Goal: Information Seeking & Learning: Learn about a topic

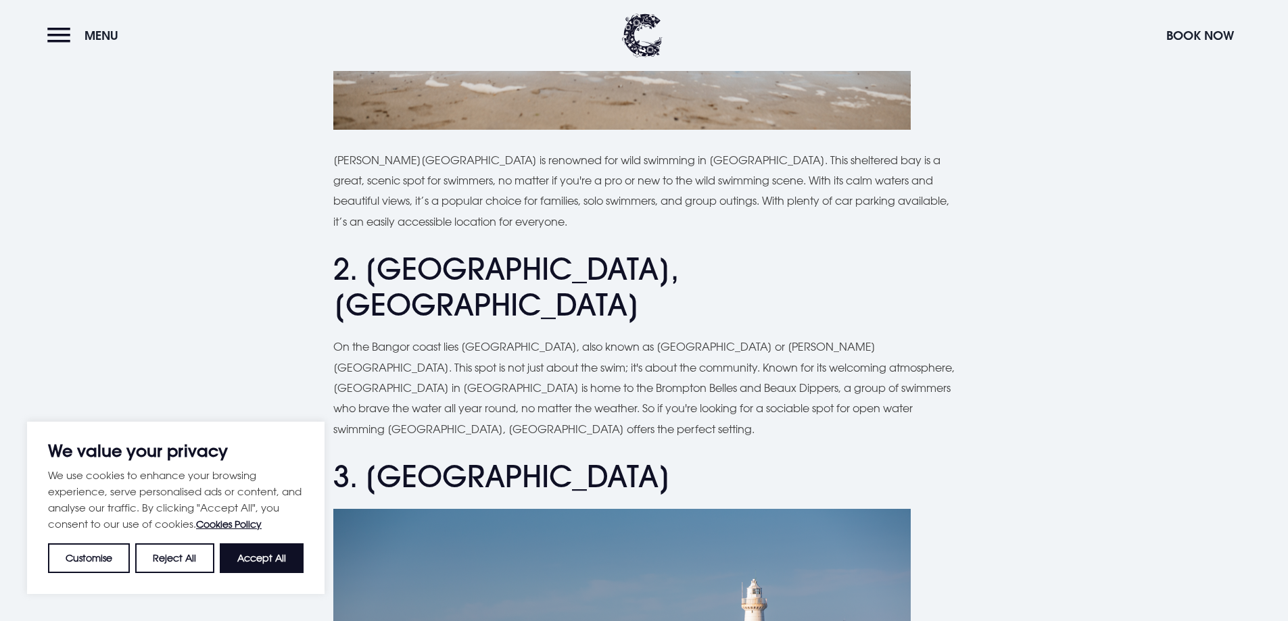
scroll to position [879, 0]
click at [257, 567] on button "Accept All" at bounding box center [262, 559] width 84 height 30
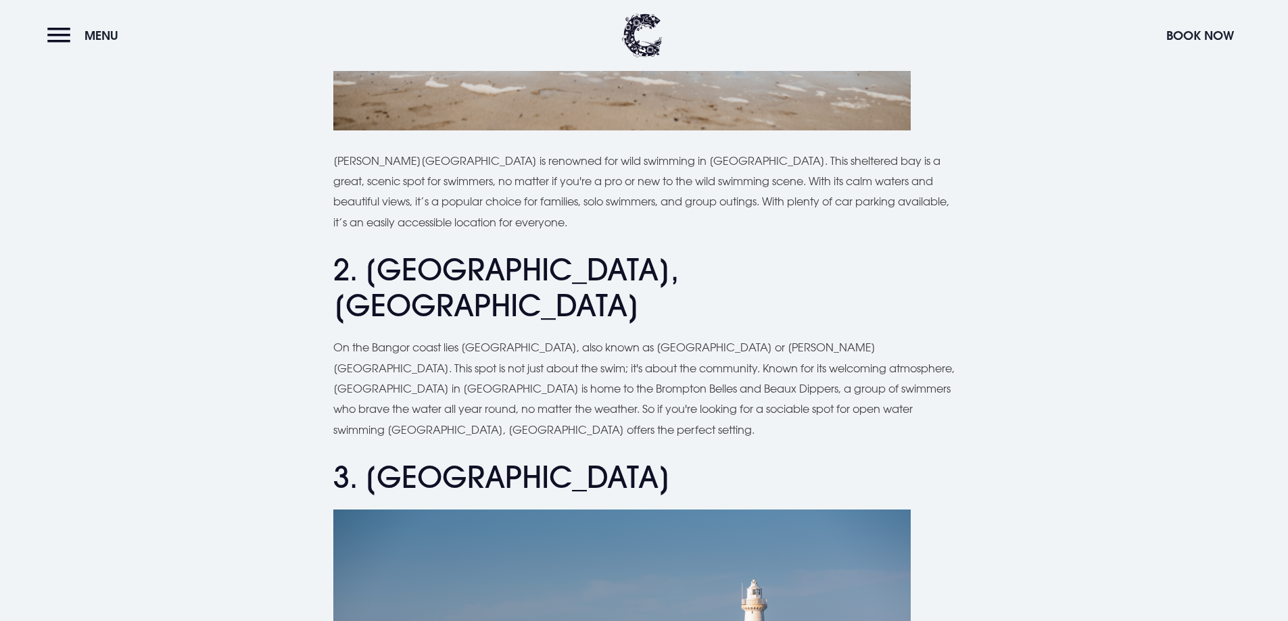
checkbox input "true"
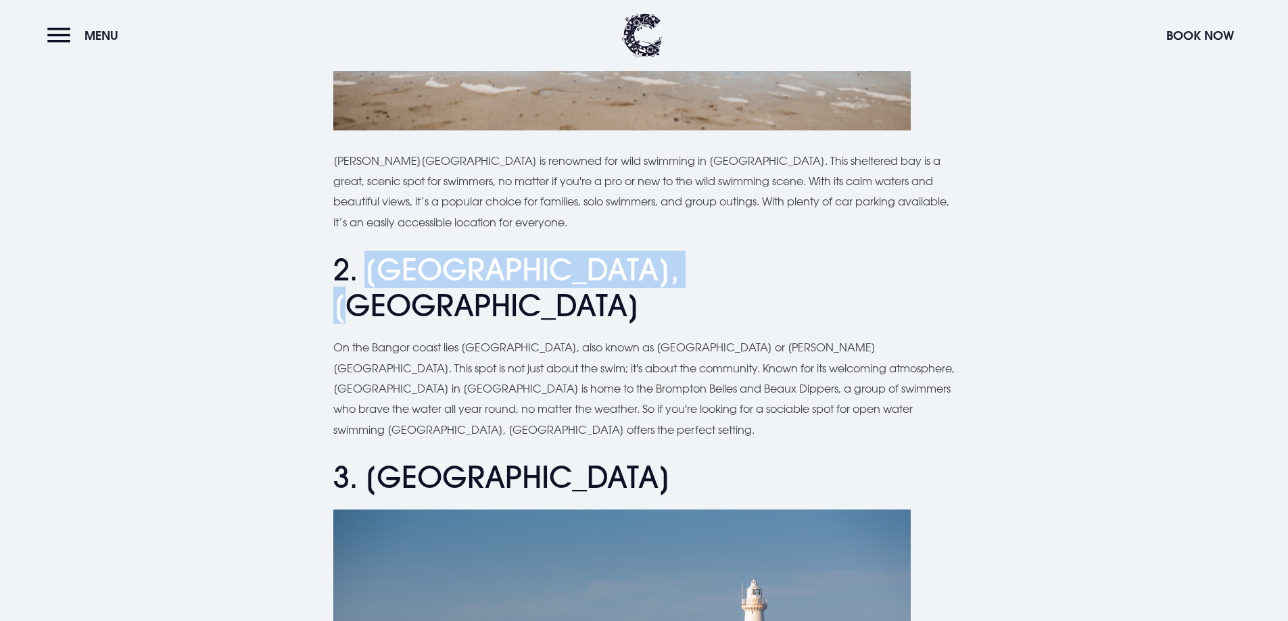
drag, startPoint x: 366, startPoint y: 264, endPoint x: 686, endPoint y: 280, distance: 320.2
click at [686, 280] on h2 "2. [GEOGRAPHIC_DATA], [GEOGRAPHIC_DATA]" at bounding box center [644, 288] width 622 height 72
copy h2 "[GEOGRAPHIC_DATA], [GEOGRAPHIC_DATA]"
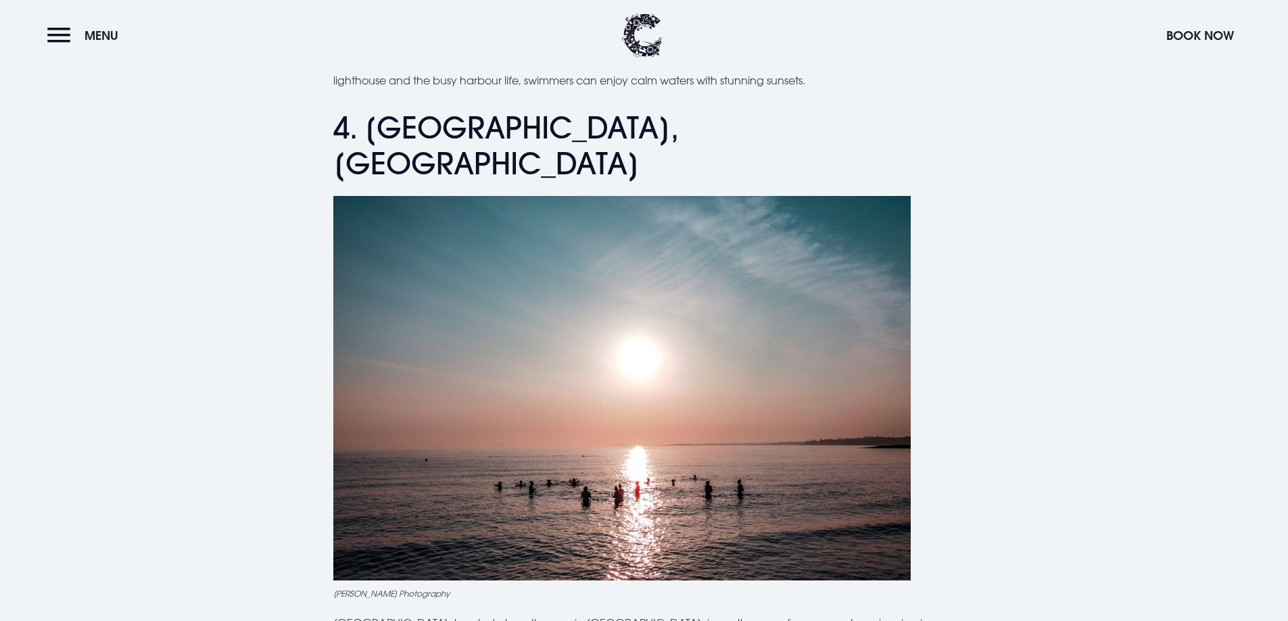
scroll to position [1758, 0]
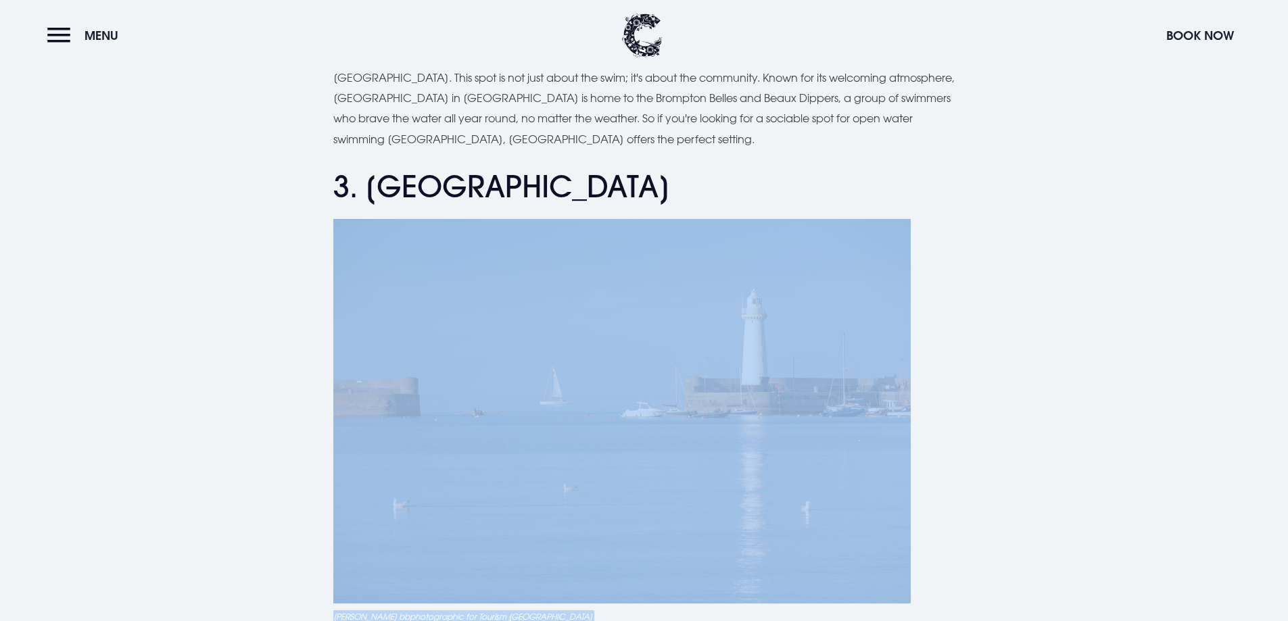
drag, startPoint x: 365, startPoint y: 84, endPoint x: 787, endPoint y: 294, distance: 471.4
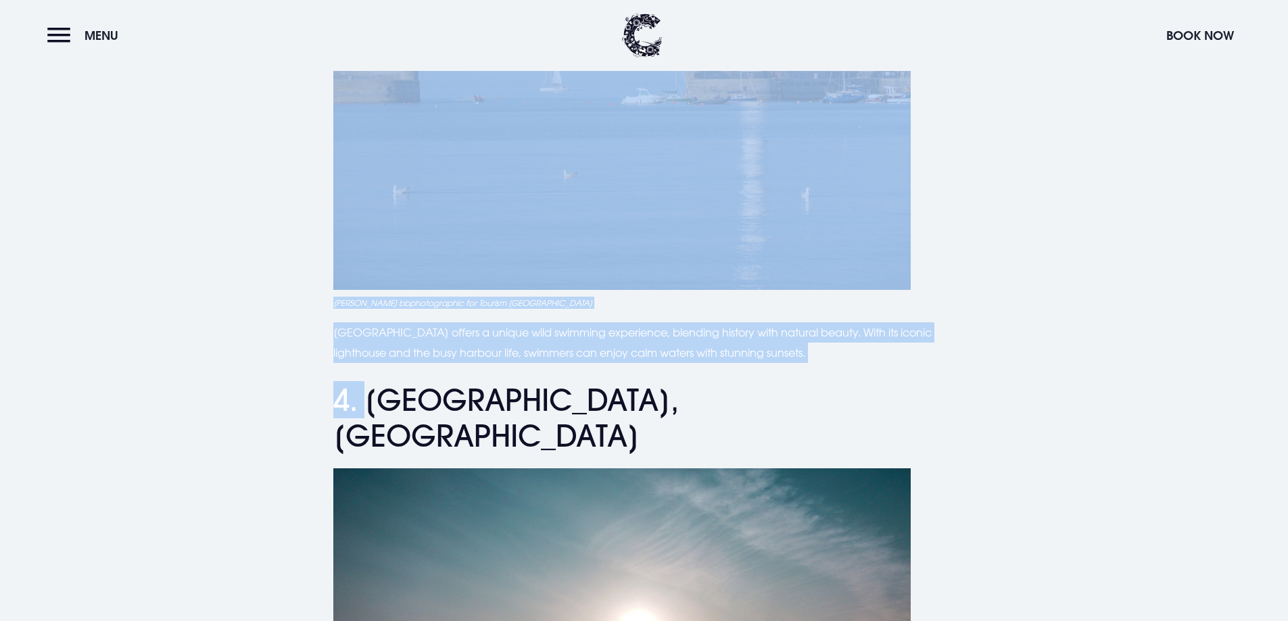
scroll to position [1575, 0]
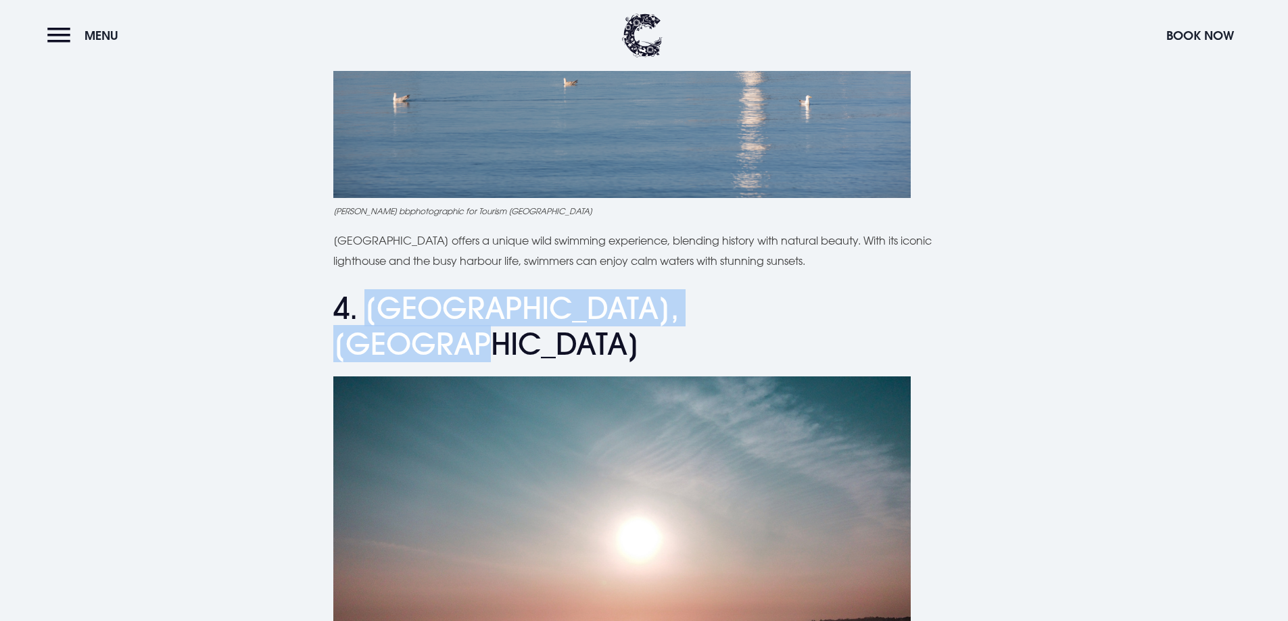
drag, startPoint x: 759, startPoint y: 279, endPoint x: 371, endPoint y: 262, distance: 388.5
click at [371, 291] on h2 "4. [GEOGRAPHIC_DATA], [GEOGRAPHIC_DATA]" at bounding box center [644, 327] width 622 height 72
copy h2 "[GEOGRAPHIC_DATA], Downpatrick"
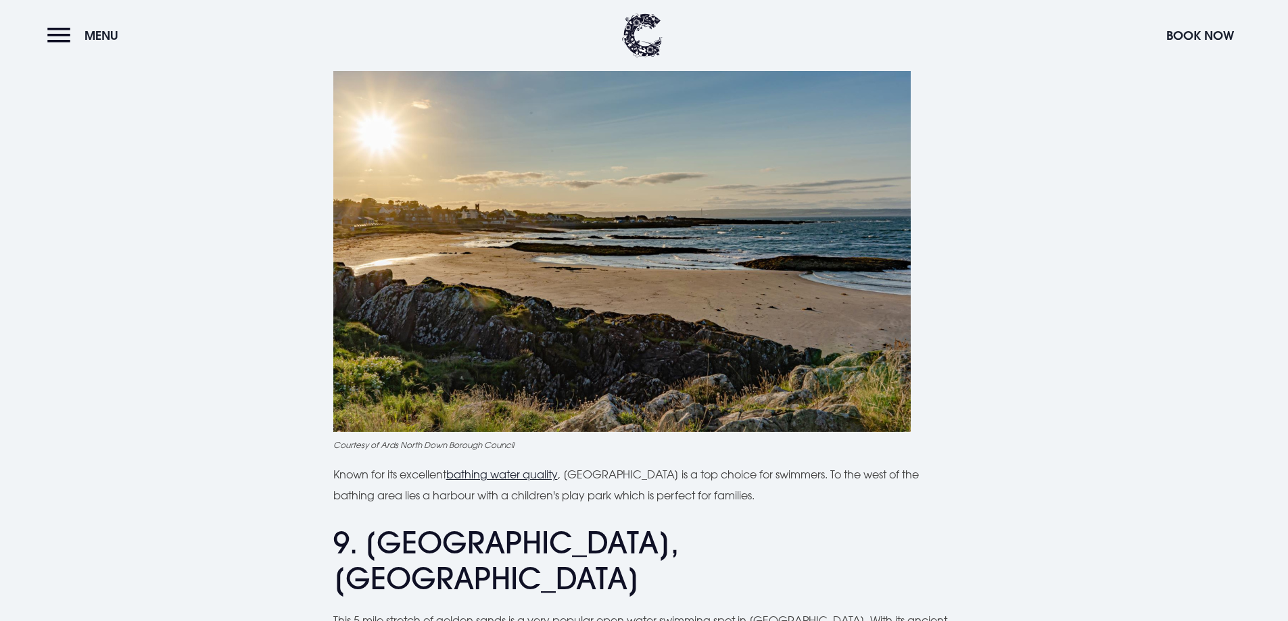
scroll to position [3468, 0]
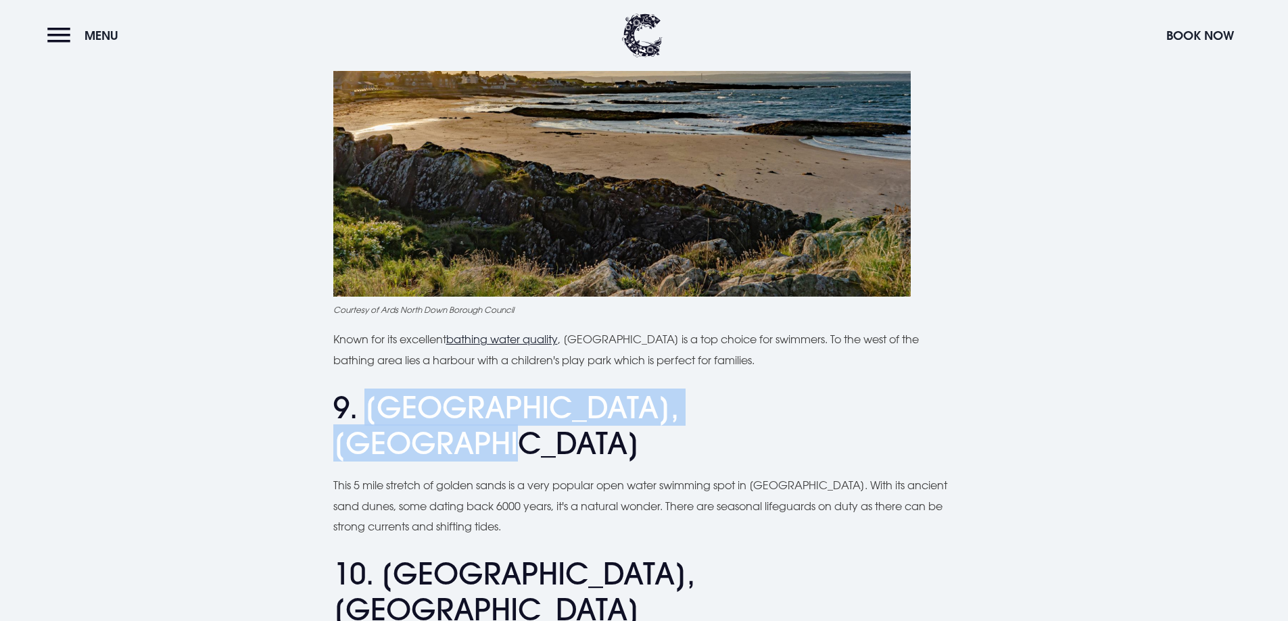
drag, startPoint x: 368, startPoint y: 266, endPoint x: 850, endPoint y: 261, distance: 482.1
click at [850, 390] on h2 "9. [GEOGRAPHIC_DATA], [GEOGRAPHIC_DATA]" at bounding box center [644, 426] width 622 height 72
copy h2 "[GEOGRAPHIC_DATA], [GEOGRAPHIC_DATA]"
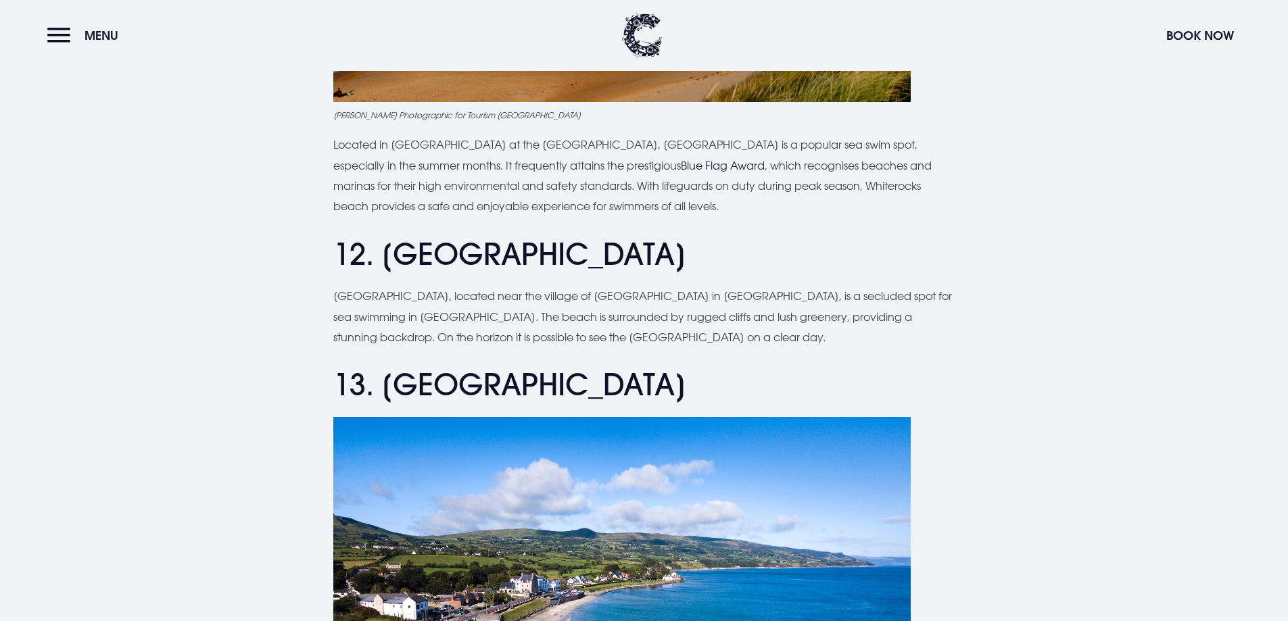
scroll to position [4550, 0]
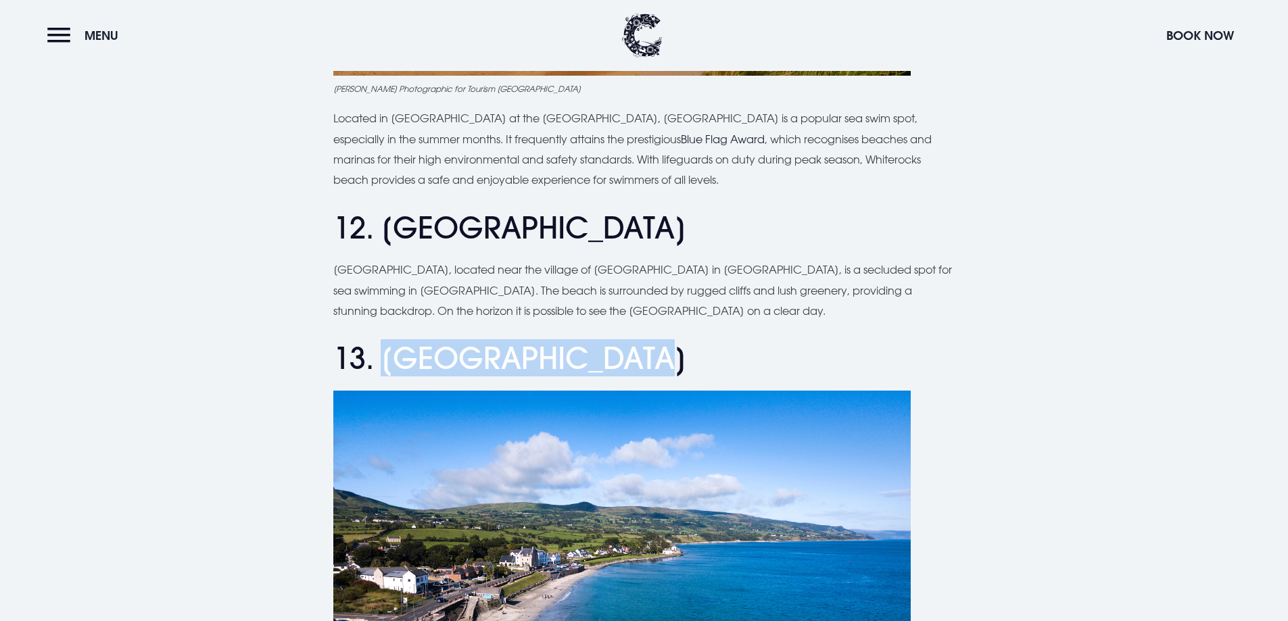
drag, startPoint x: 629, startPoint y: 142, endPoint x: 387, endPoint y: 151, distance: 241.5
click at [387, 341] on h2 "13. [GEOGRAPHIC_DATA]" at bounding box center [644, 359] width 622 height 36
copy h2 "[GEOGRAPHIC_DATA]"
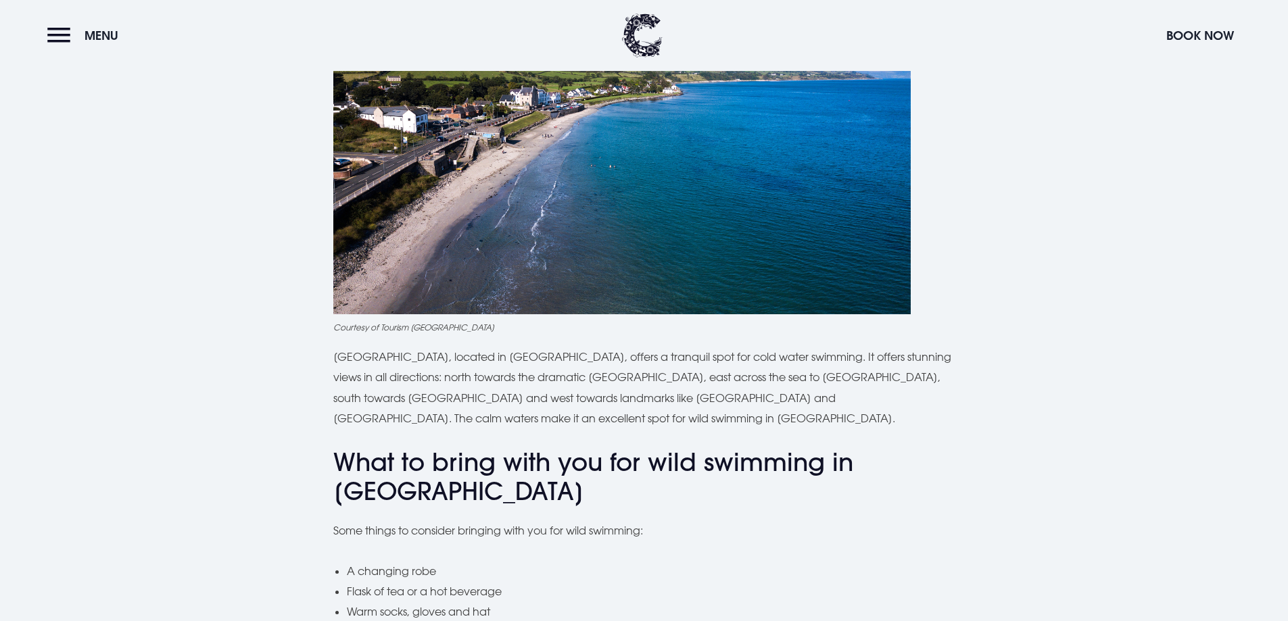
scroll to position [5023, 0]
